Goal: Task Accomplishment & Management: Use online tool/utility

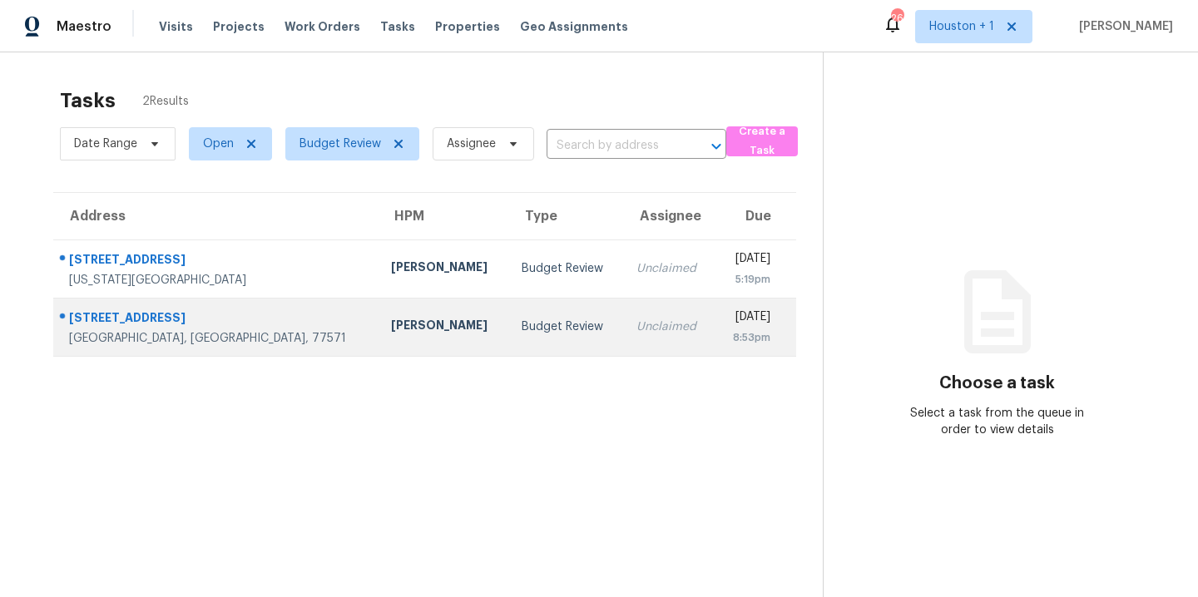
click at [391, 328] on div "Andy Taylor" at bounding box center [443, 327] width 104 height 21
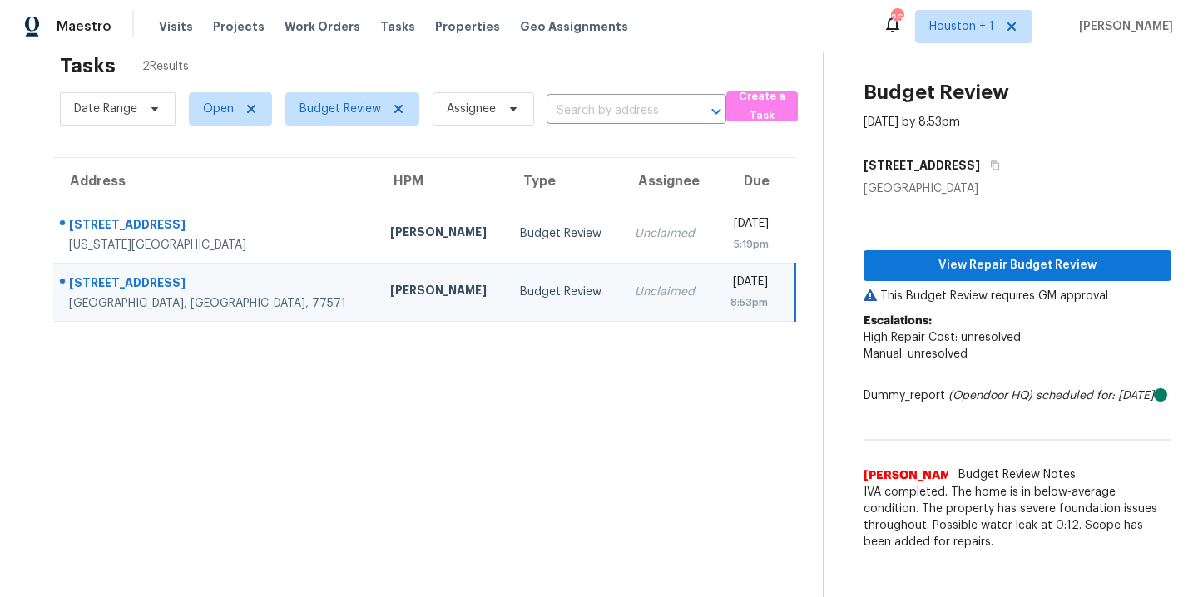
scroll to position [46, 0]
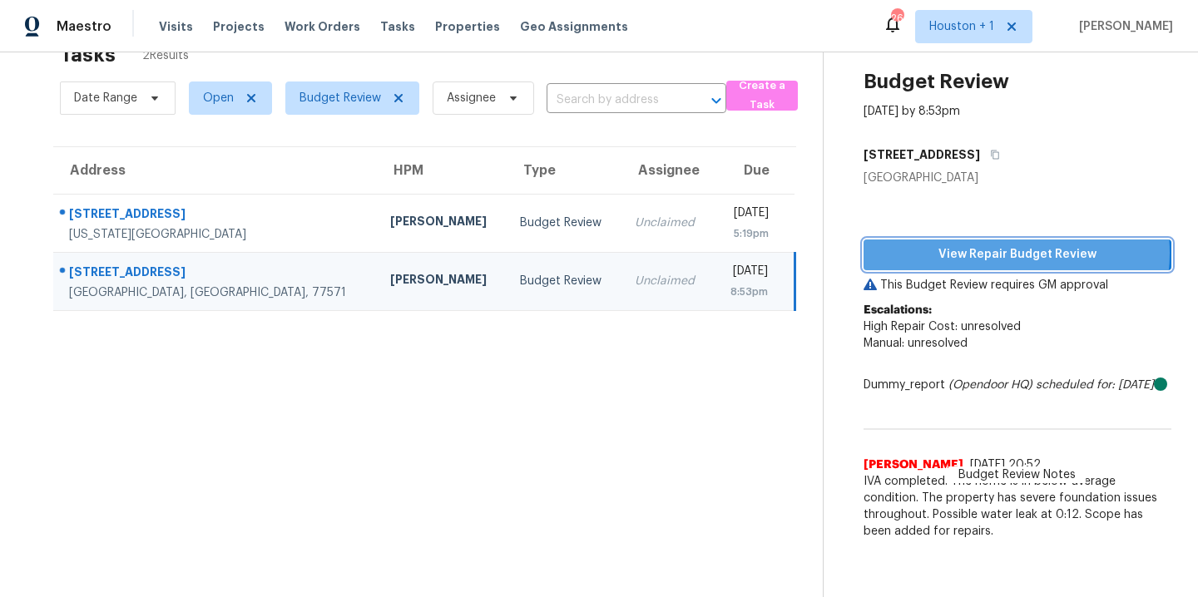
click at [997, 253] on span "View Repair Budget Review" at bounding box center [1017, 255] width 281 height 21
